Goal: Information Seeking & Learning: Learn about a topic

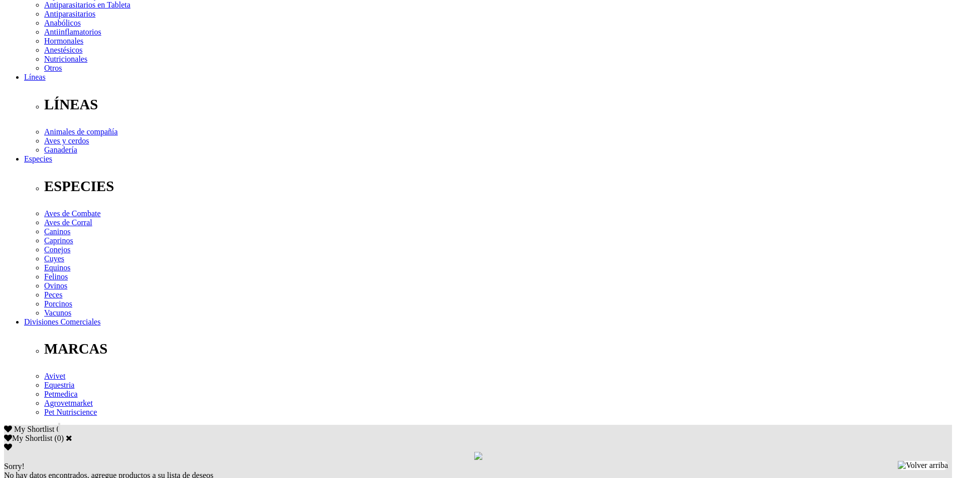
scroll to position [331, 0]
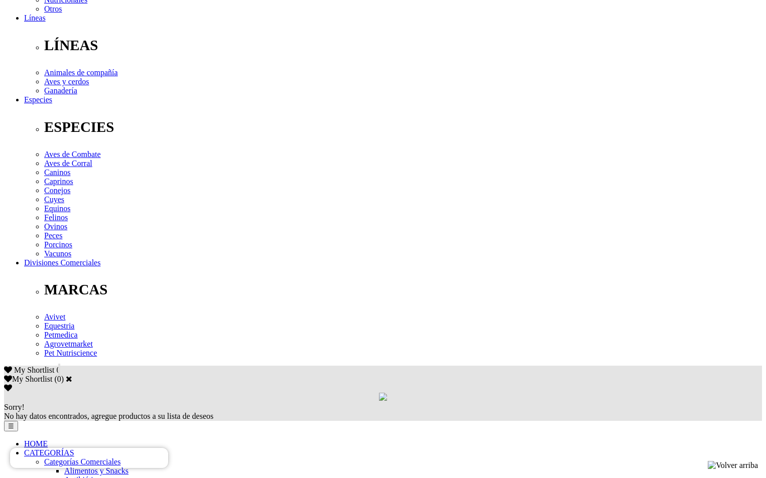
scroll to position [379, 0]
